Goal: Information Seeking & Learning: Learn about a topic

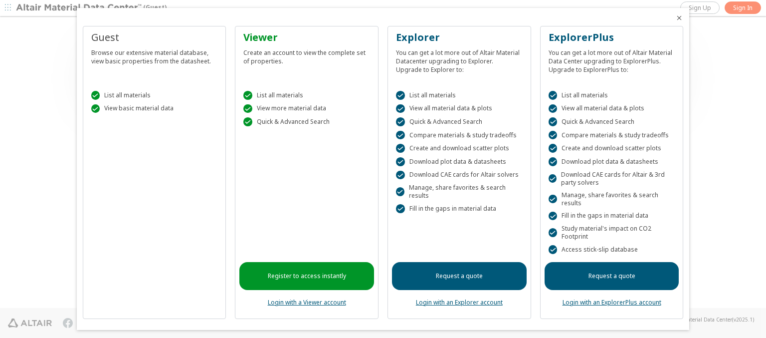
click at [675, 18] on icon "Close" at bounding box center [679, 18] width 8 height 8
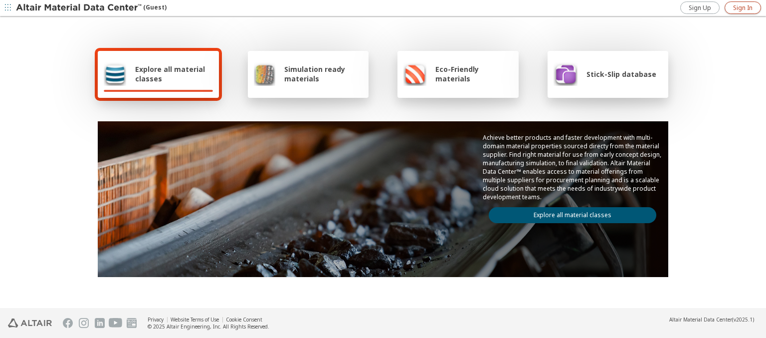
click at [742, 7] on span "Sign In" at bounding box center [742, 8] width 19 height 8
click at [79, 8] on img at bounding box center [79, 8] width 127 height 10
click at [615, 74] on span "Stick-Slip database" at bounding box center [621, 73] width 70 height 9
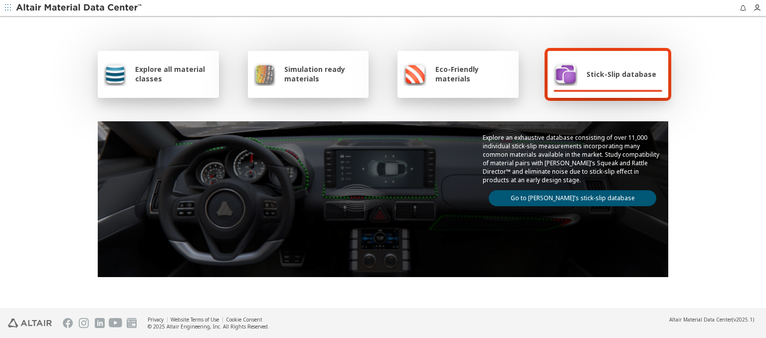
click at [568, 196] on link "Go to Altair’s stick-slip database" at bounding box center [573, 198] width 168 height 16
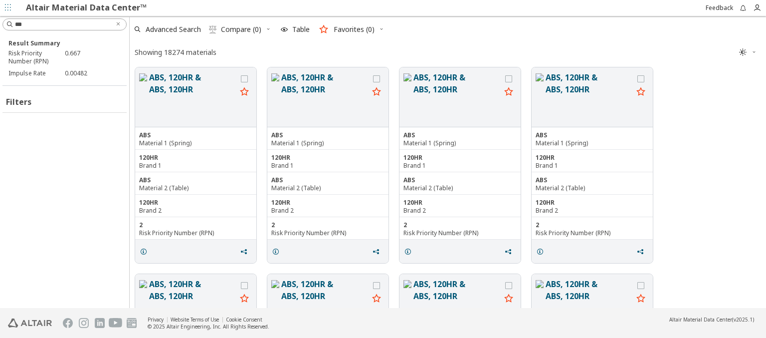
scroll to position [238, 628]
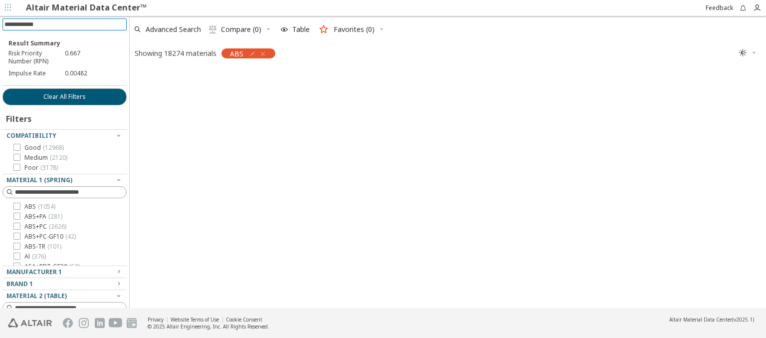
scroll to position [237, 628]
